Goal: Information Seeking & Learning: Check status

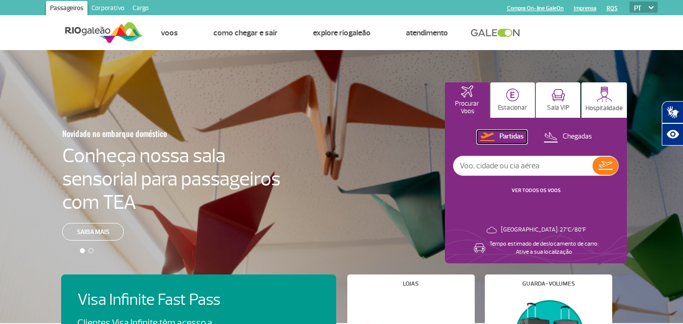
click at [497, 133] on button "Partidas" at bounding box center [502, 136] width 50 height 13
click at [494, 176] on div "Partidas Chegadas VER TODOS OS VOOS" at bounding box center [536, 167] width 166 height 75
click at [494, 168] on input "text" at bounding box center [523, 165] width 139 height 19
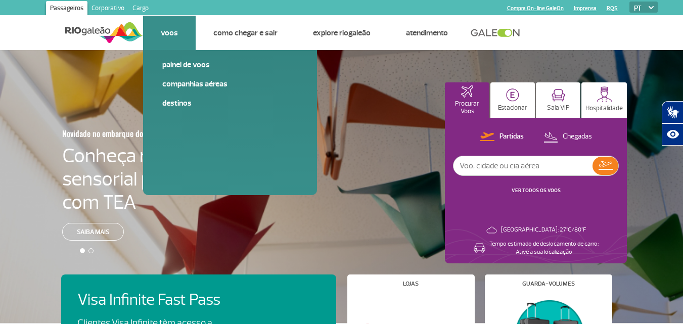
click at [184, 66] on link "Painel de voos" at bounding box center [230, 64] width 136 height 11
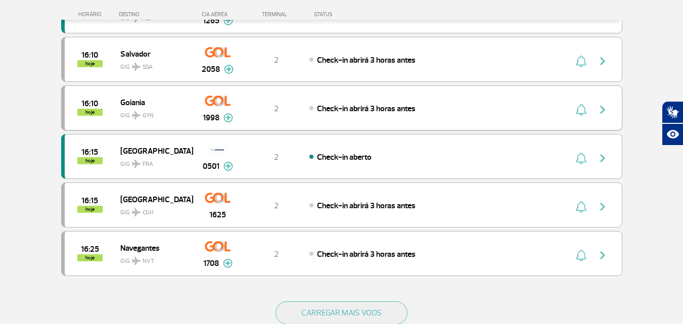
scroll to position [860, 0]
click at [604, 252] on img "button" at bounding box center [603, 255] width 12 height 12
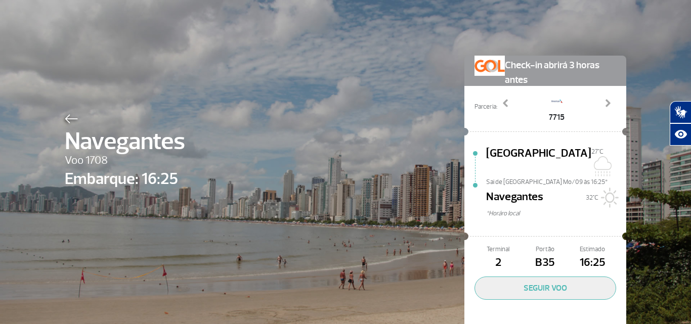
click at [65, 116] on img at bounding box center [71, 118] width 13 height 9
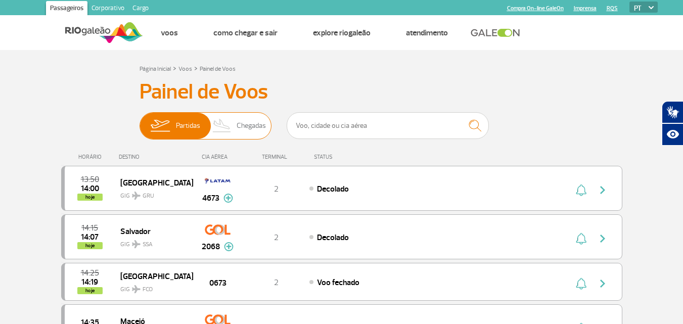
click at [246, 122] on span "Chegadas" at bounding box center [251, 126] width 29 height 26
click at [140, 121] on input "Partidas Chegadas" at bounding box center [140, 121] width 0 height 0
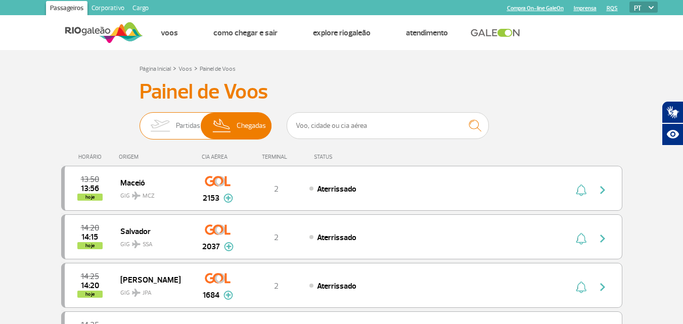
click at [185, 121] on span "Partidas" at bounding box center [188, 126] width 24 height 26
click at [180, 125] on span "Partidas" at bounding box center [188, 126] width 24 height 26
click at [140, 121] on input "Partidas Chegadas" at bounding box center [140, 121] width 0 height 0
